Goal: Check status: Check status

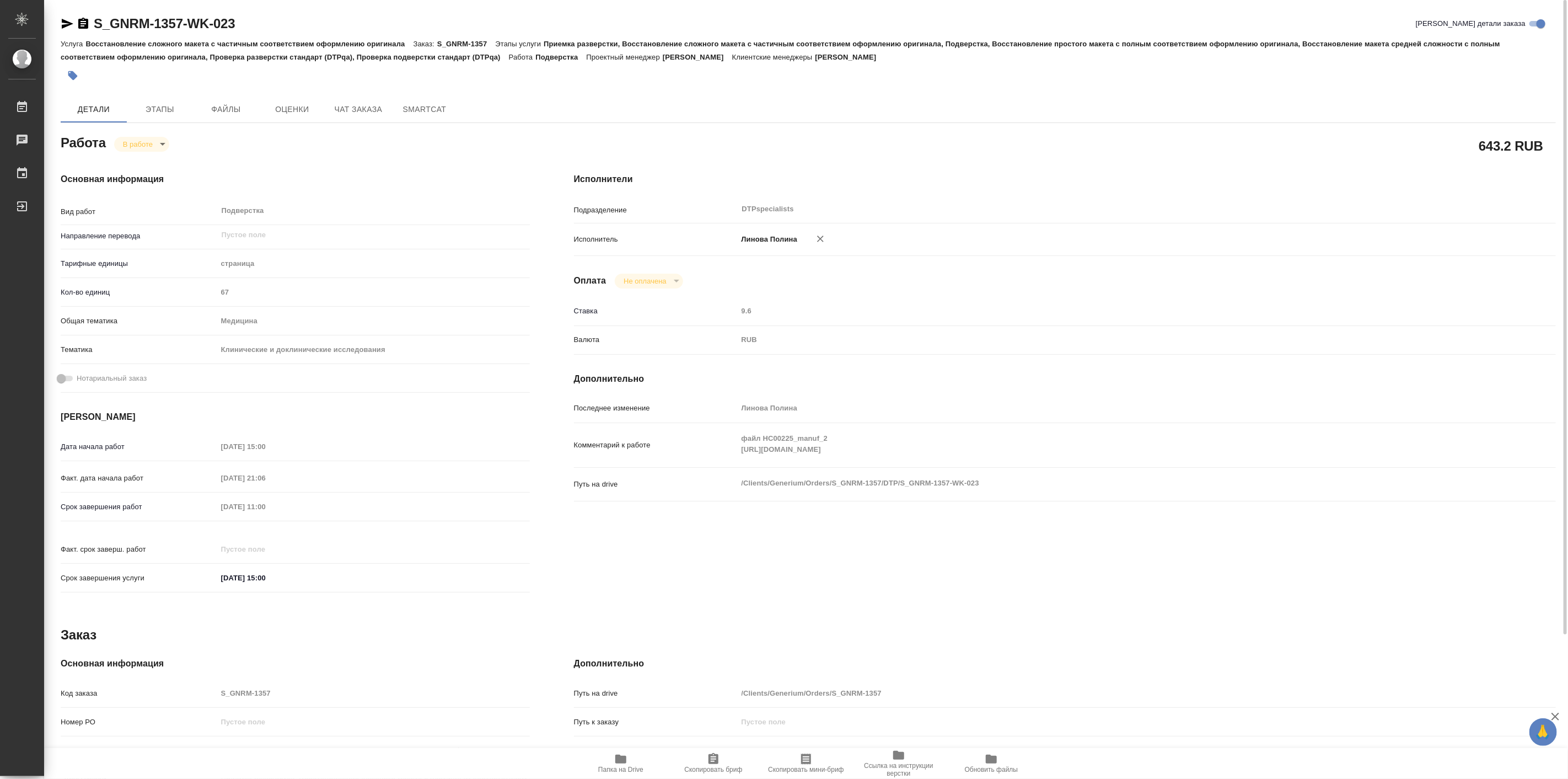
click at [632, 760] on span "Папка на Drive" at bounding box center [621, 763] width 79 height 21
click at [135, 140] on body "🙏 .cls-1 fill:#fff; AWATERA Linova Polina Работы 0 Чаты График Выйти S_GNRM-135…" at bounding box center [784, 389] width 1568 height 779
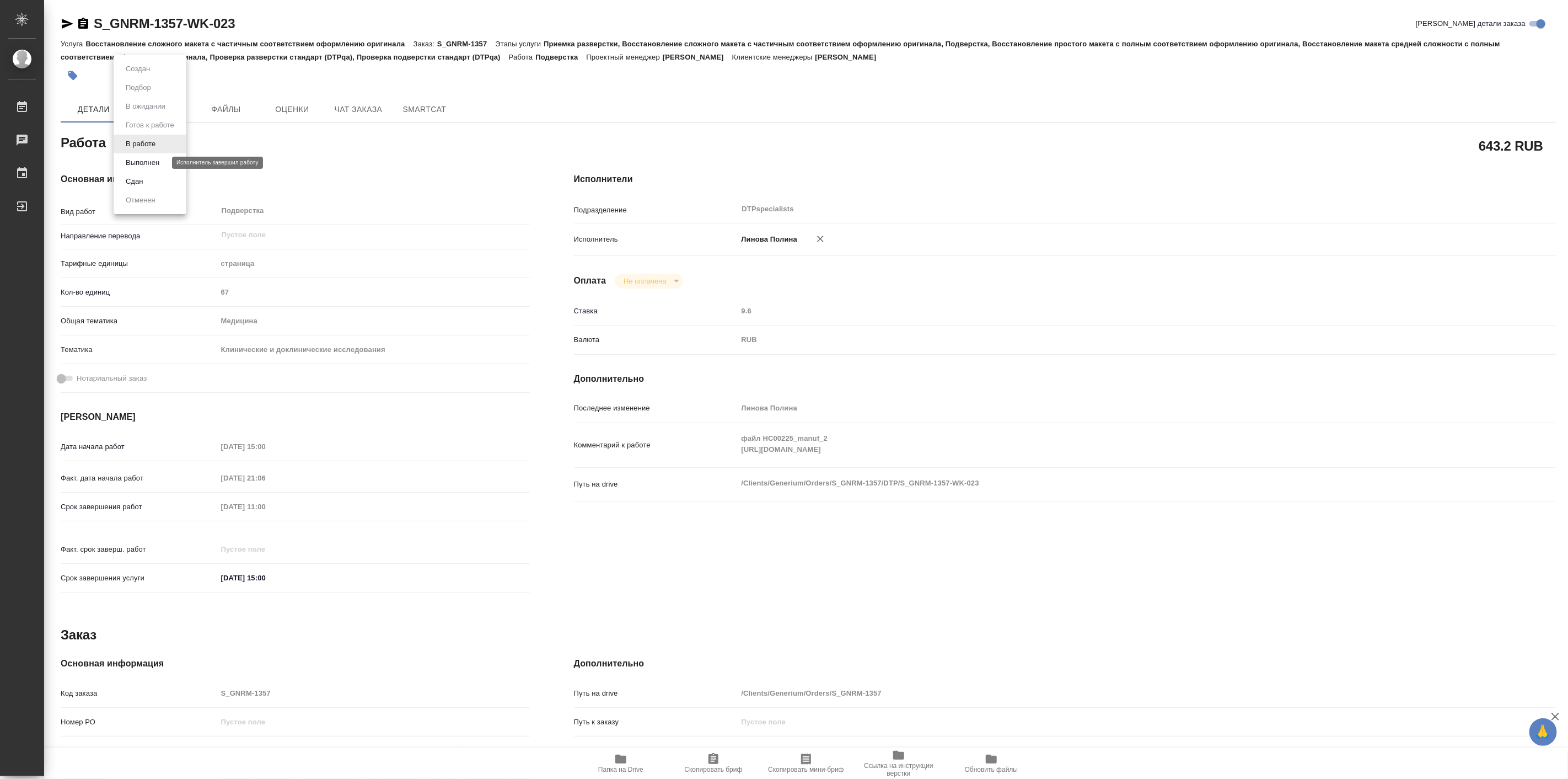
click at [156, 164] on button "Выполнен" at bounding box center [142, 163] width 40 height 12
type textarea "x"
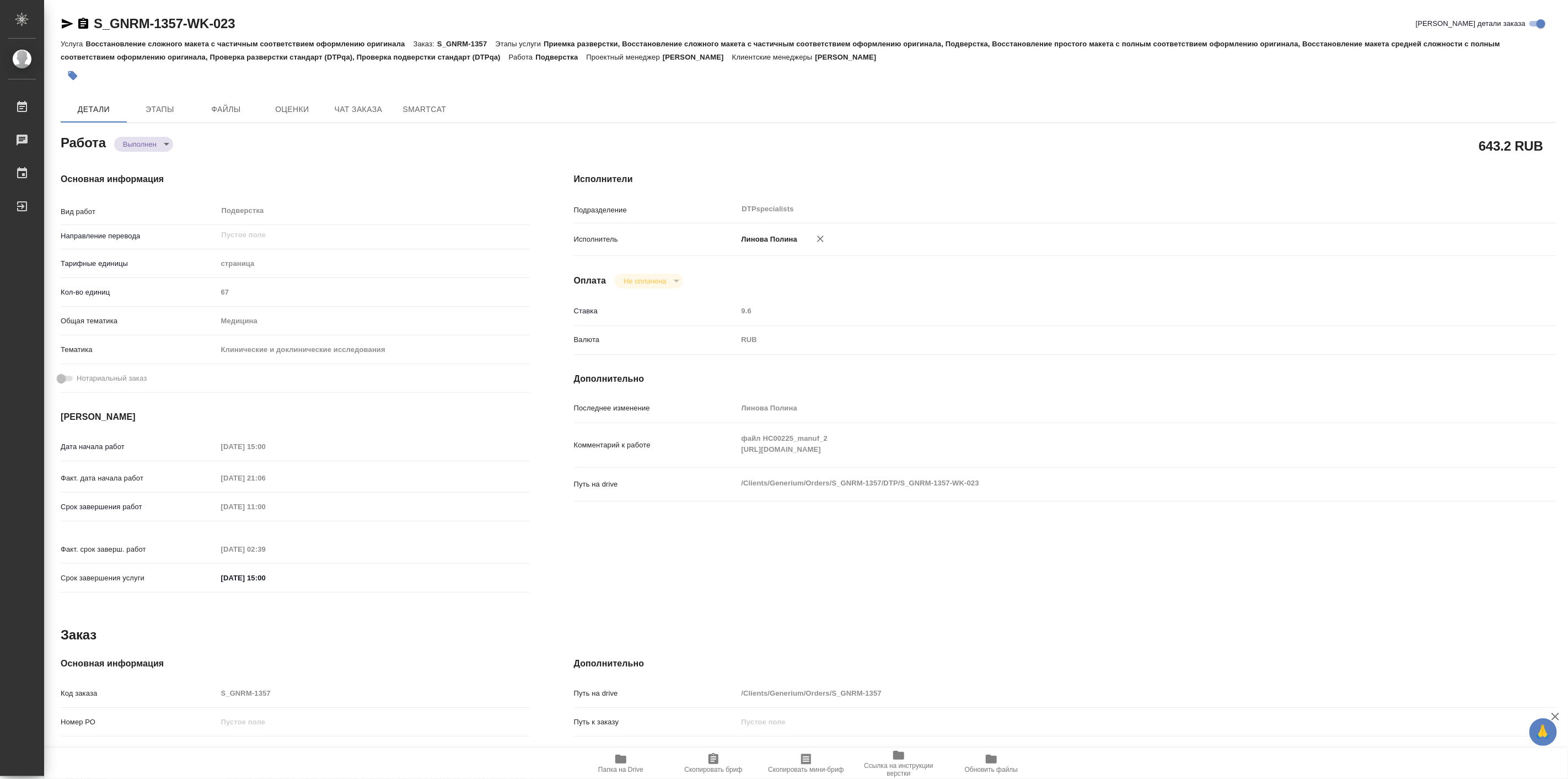
type textarea "x"
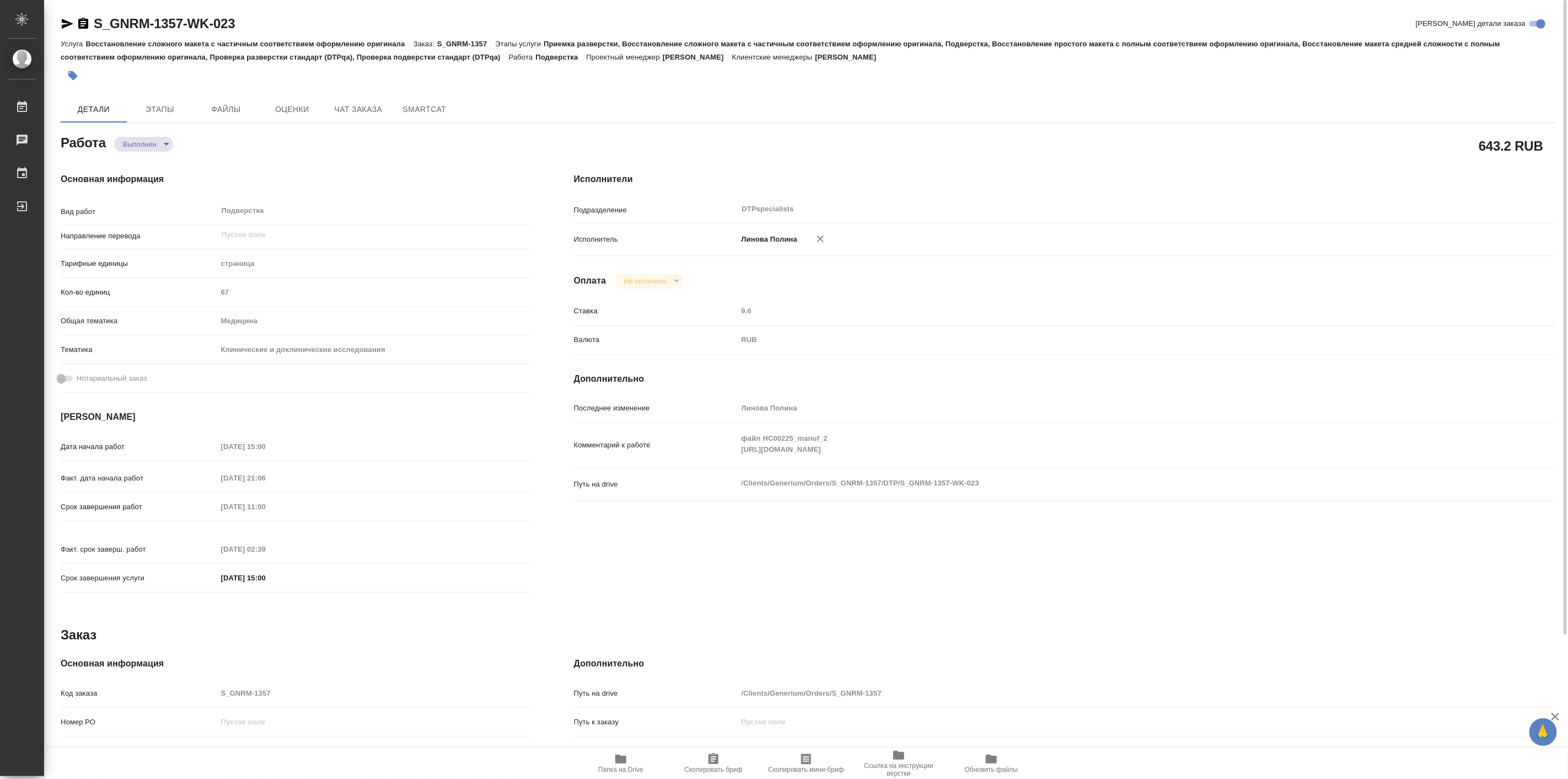
type textarea "x"
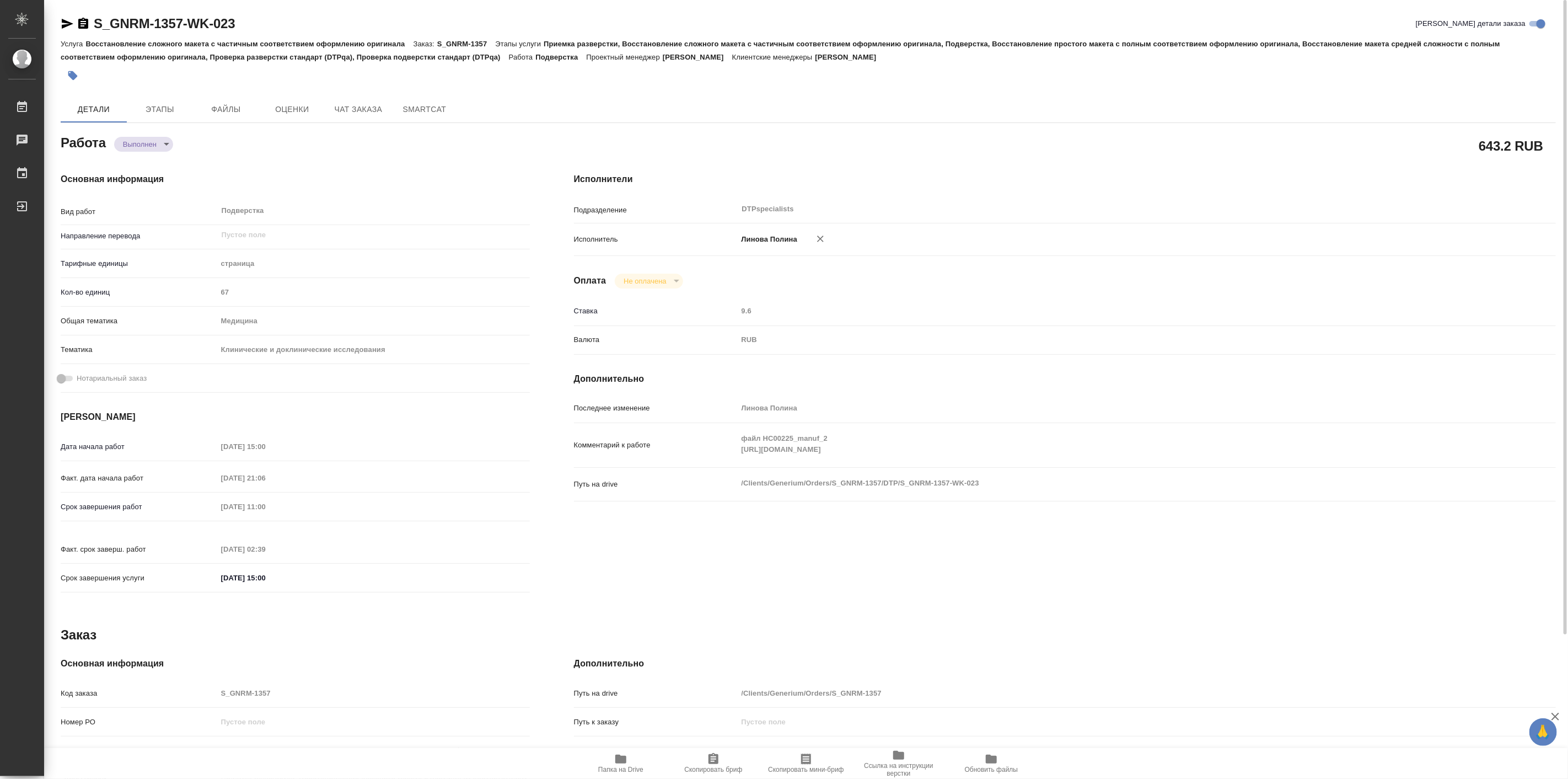
type textarea "x"
click at [171, 114] on span "Этапы" at bounding box center [159, 109] width 53 height 14
type textarea "x"
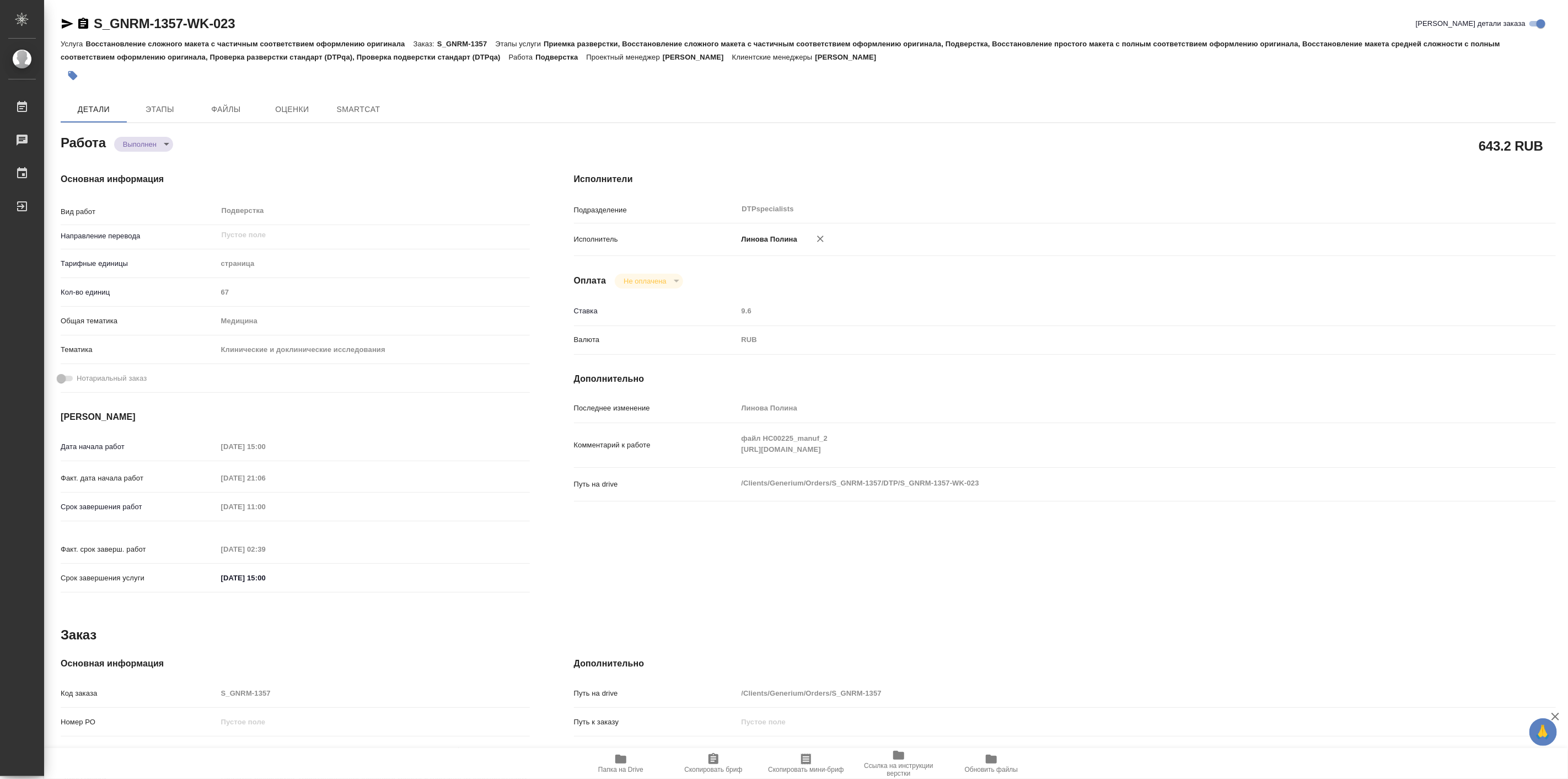
type textarea "x"
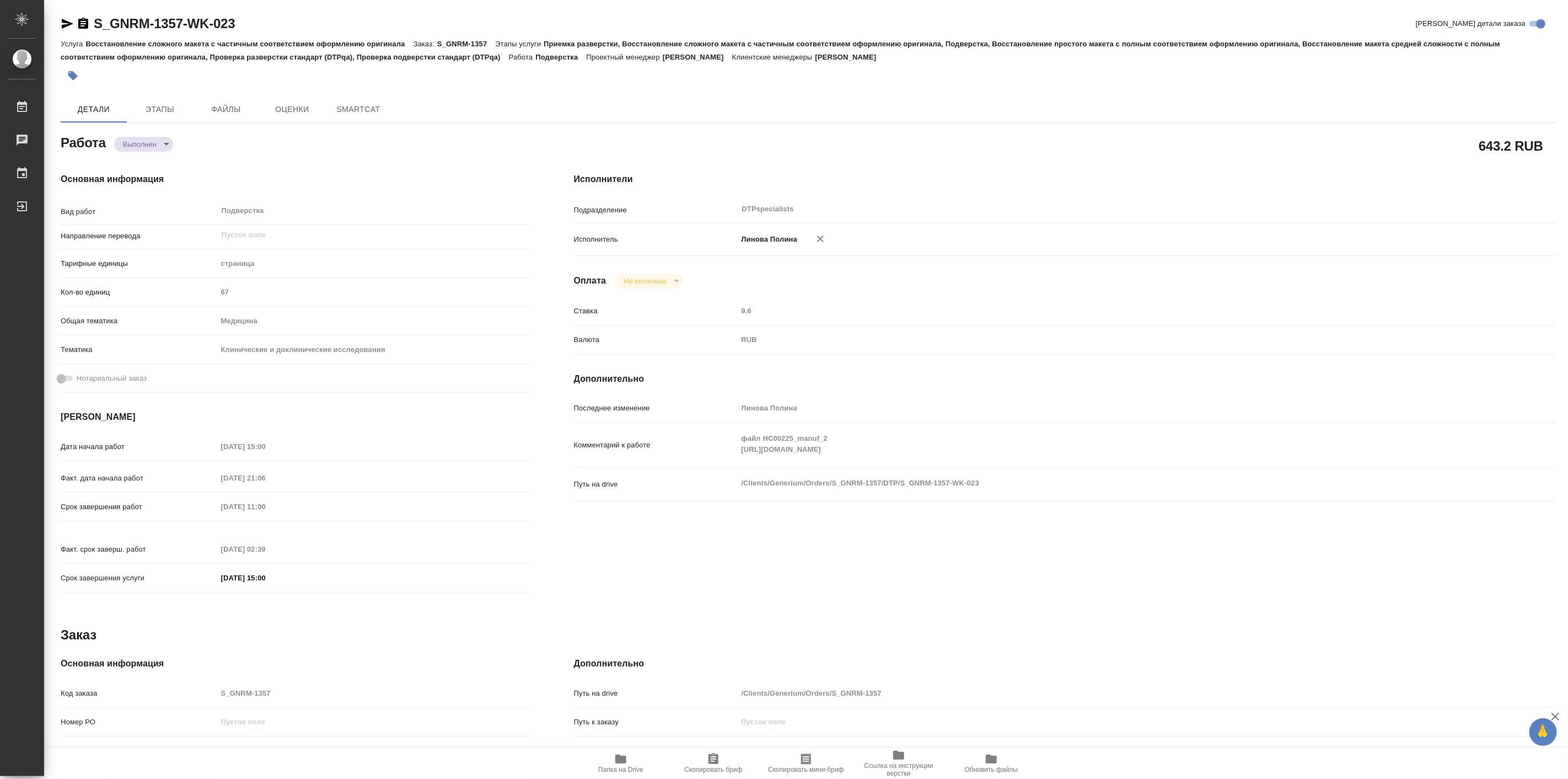
type textarea "x"
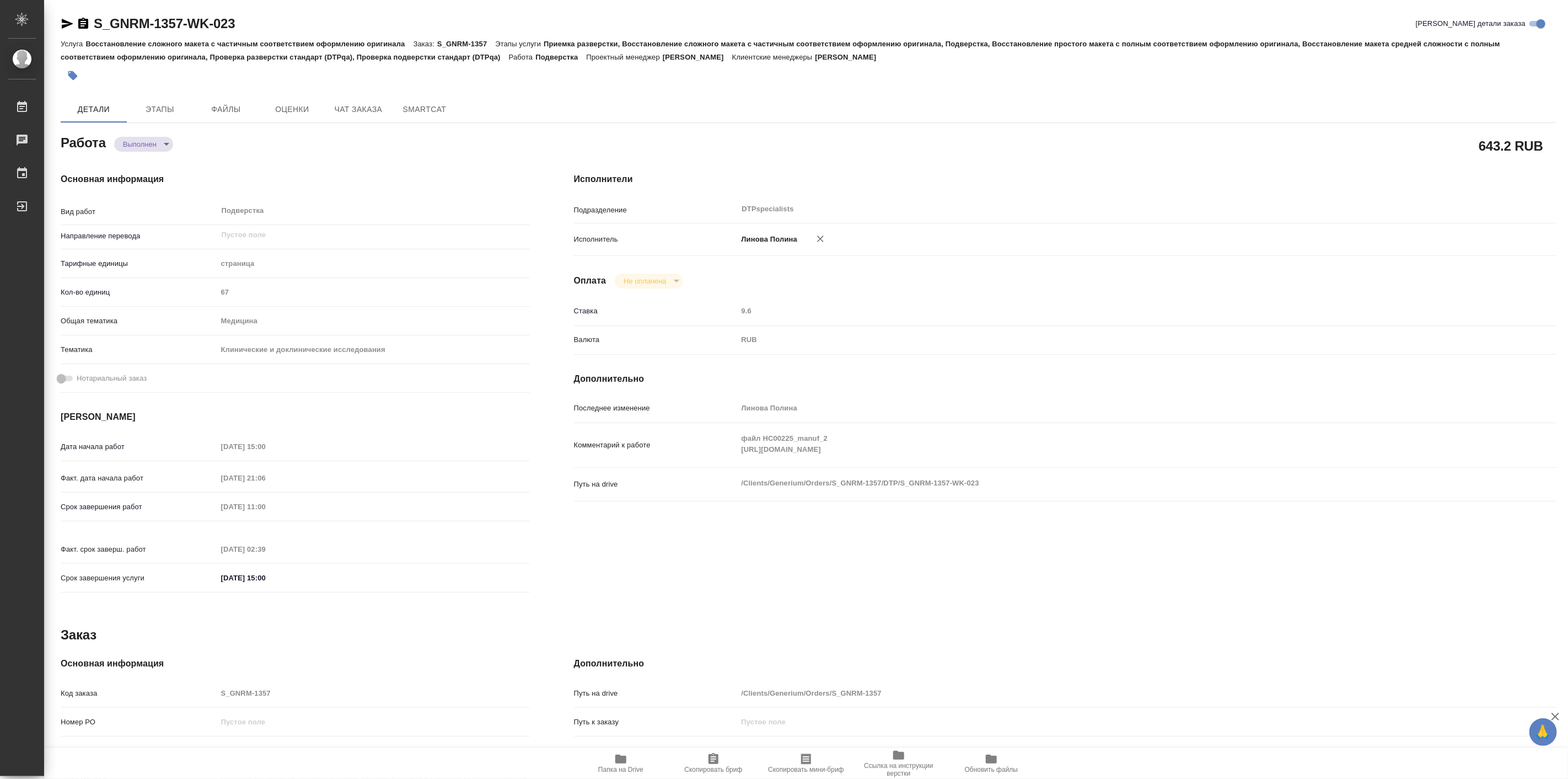
type textarea "x"
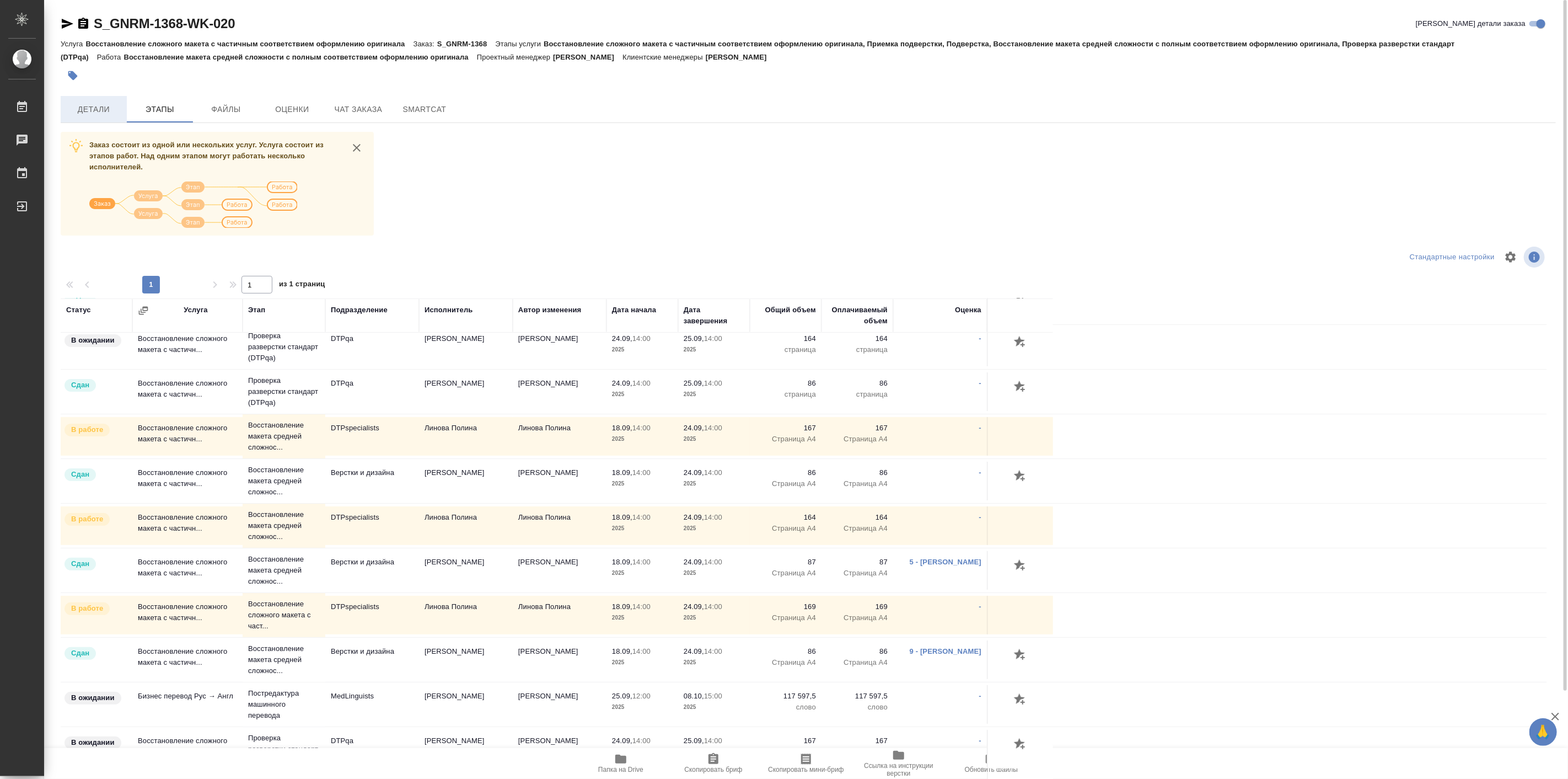
click at [100, 105] on span "Детали" at bounding box center [94, 109] width 53 height 14
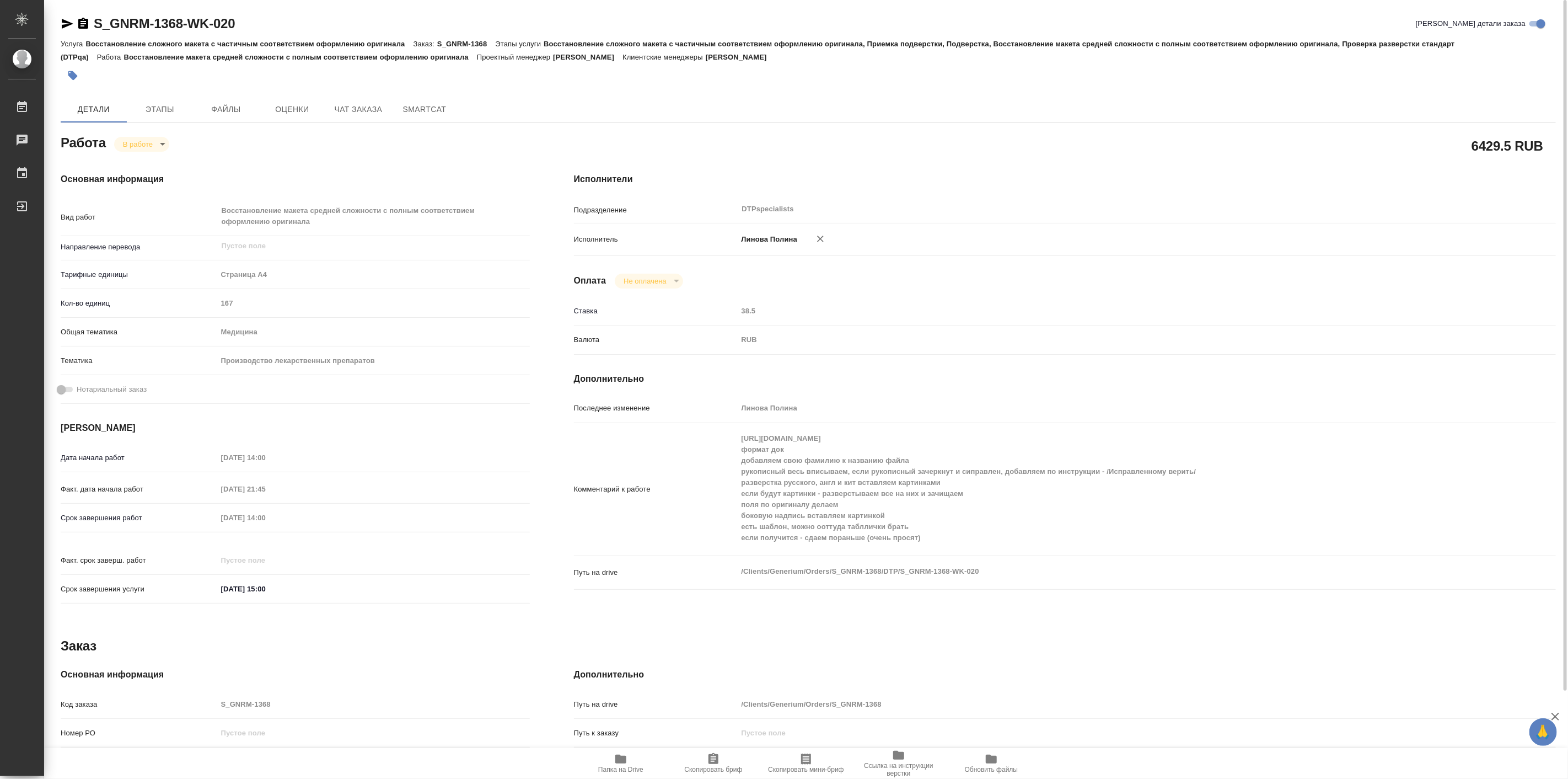
type textarea "x"
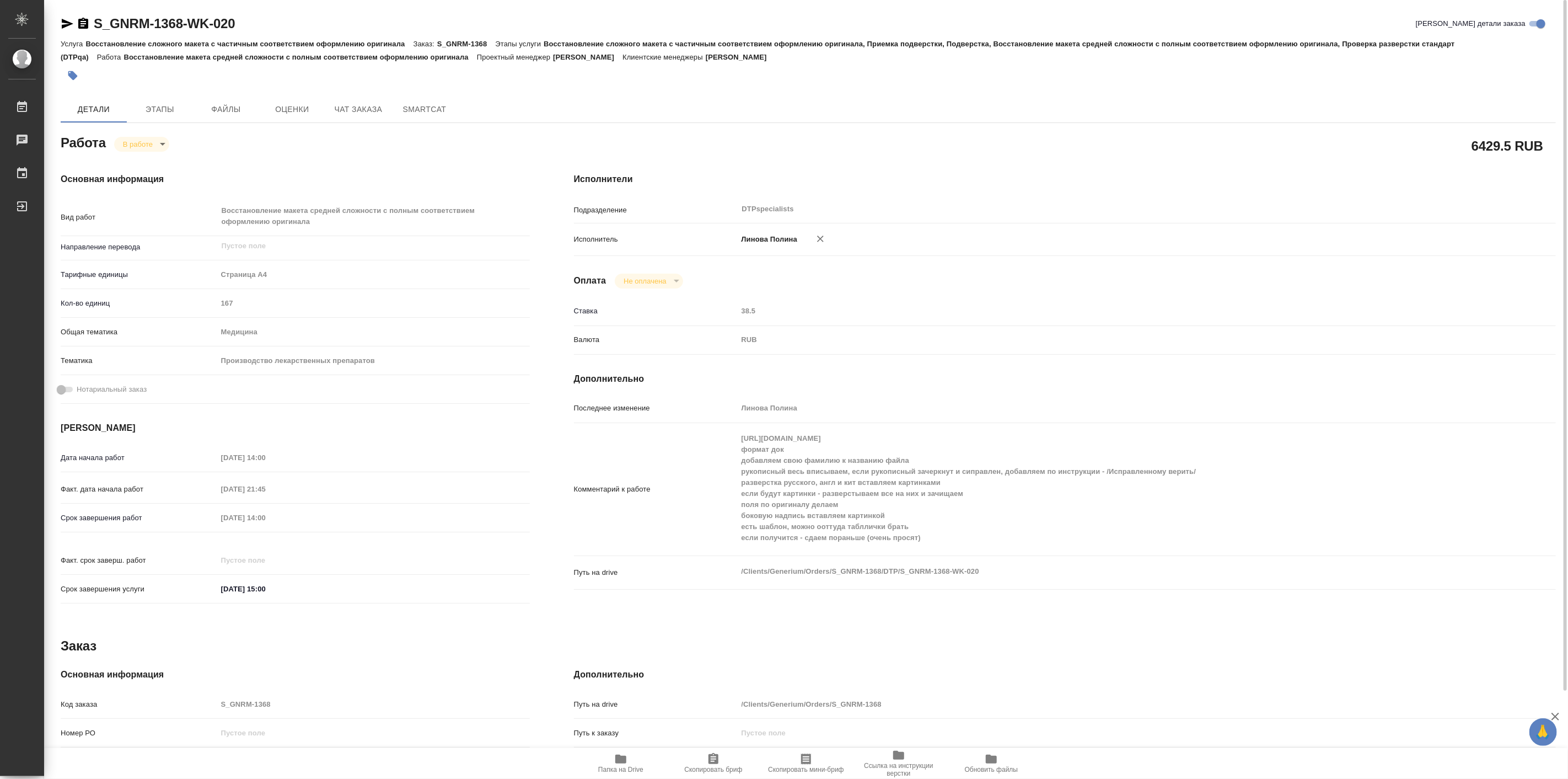
type textarea "x"
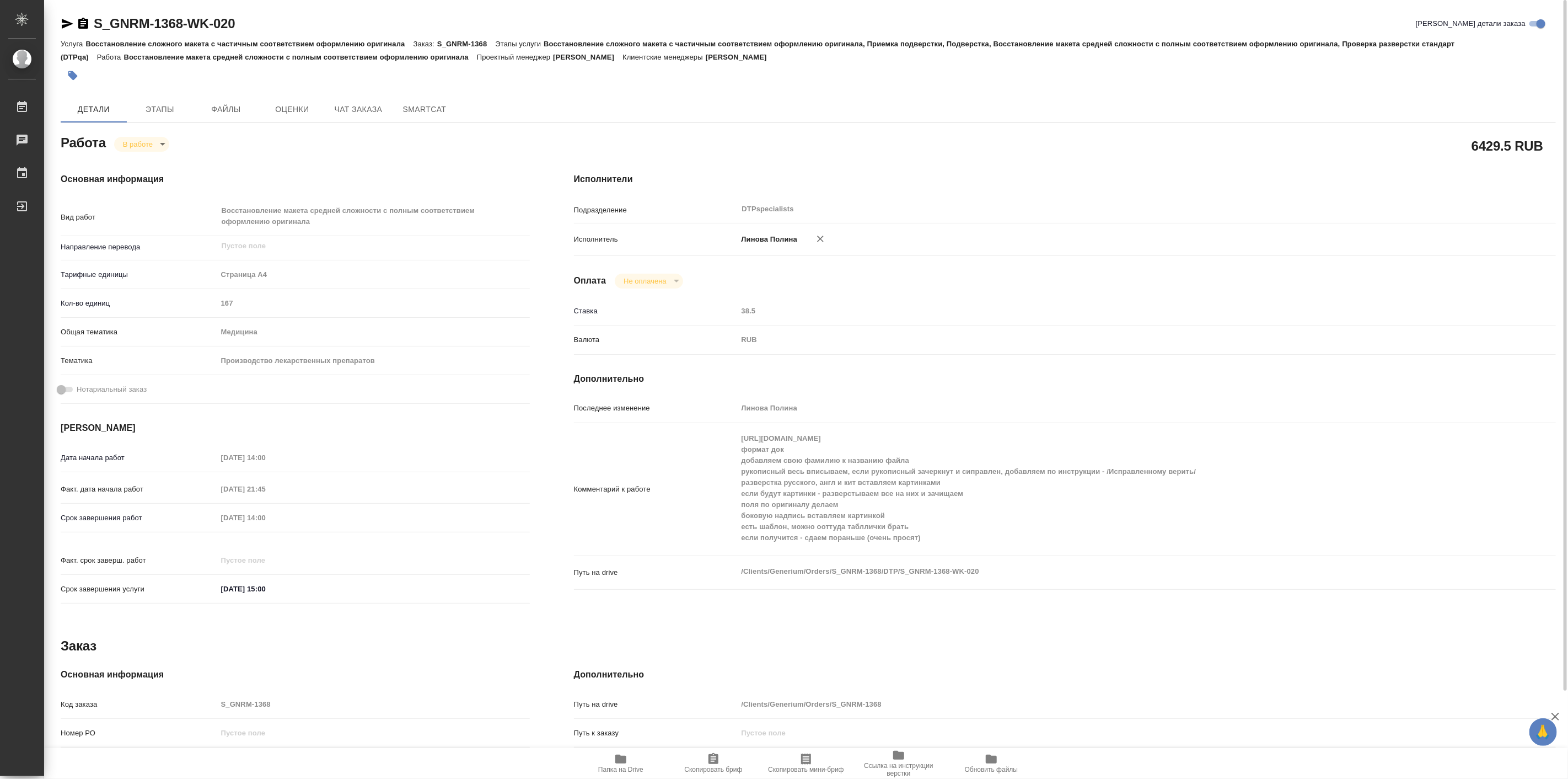
click at [618, 760] on icon "button" at bounding box center [621, 759] width 11 height 9
type textarea "x"
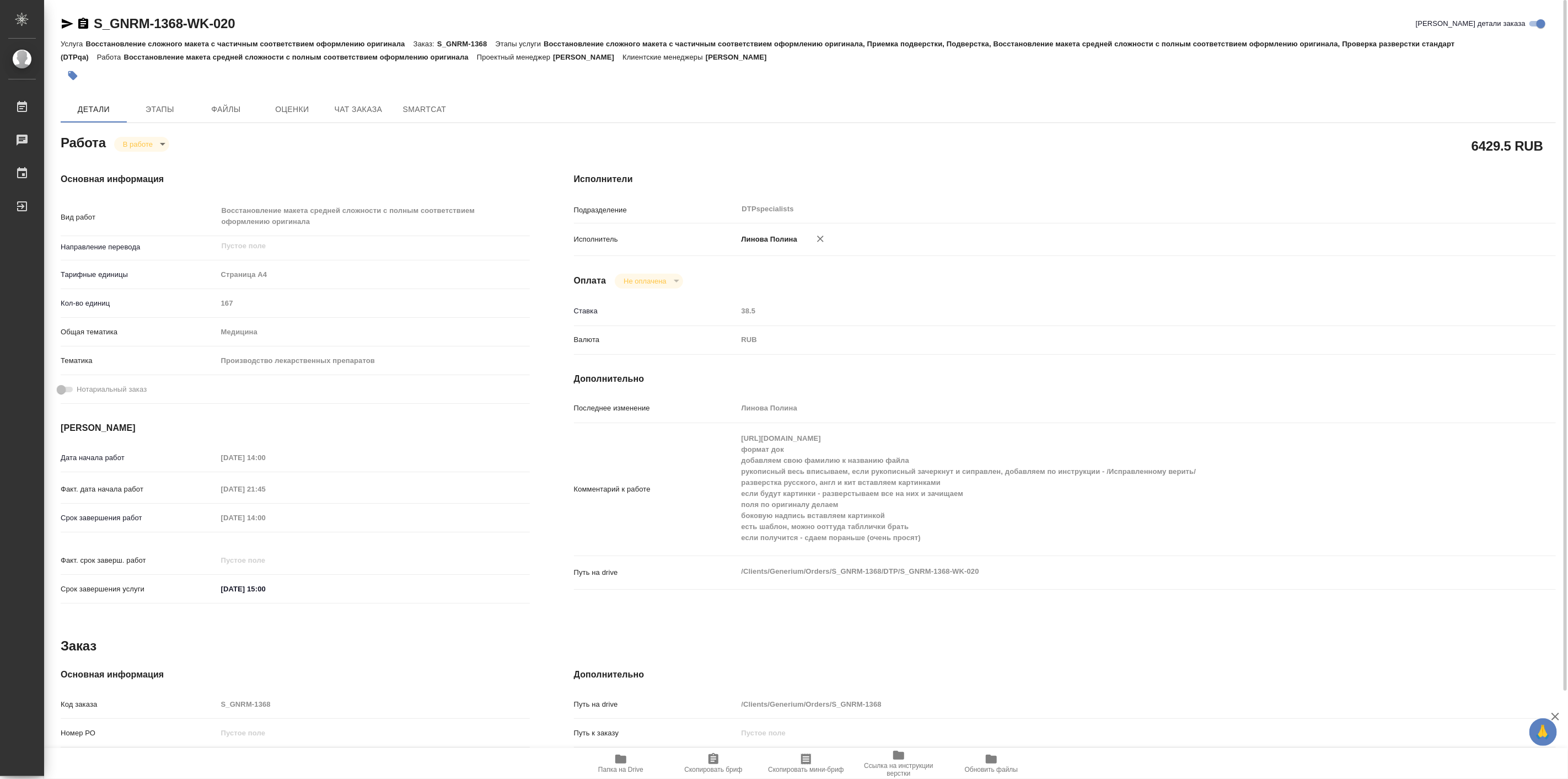
type textarea "x"
click at [626, 752] on button "Папка на Drive" at bounding box center [621, 763] width 93 height 31
click at [628, 760] on span "Папка на Drive" at bounding box center [621, 763] width 79 height 21
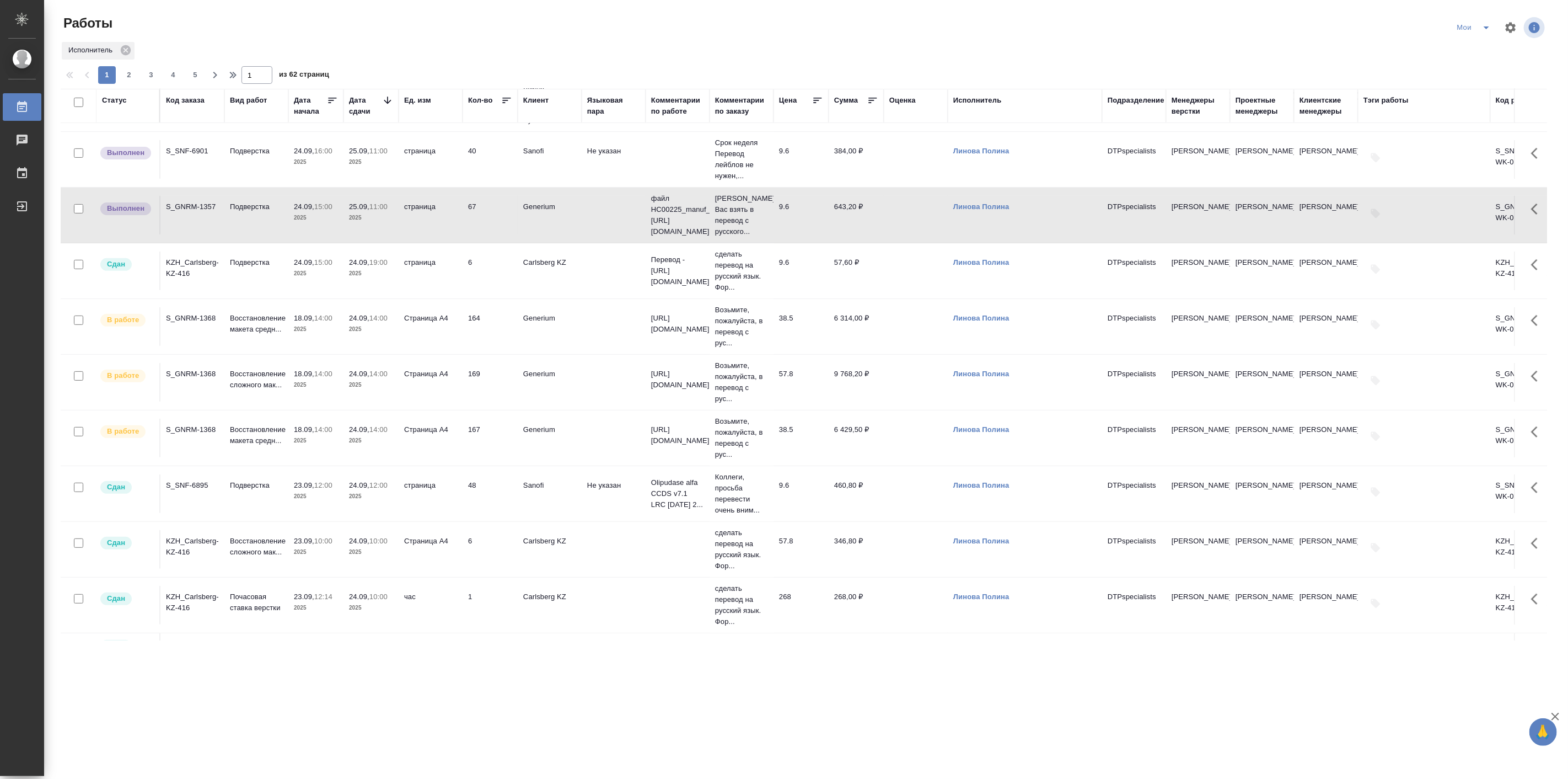
scroll to position [306, 0]
